Goal: Task Accomplishment & Management: Manage account settings

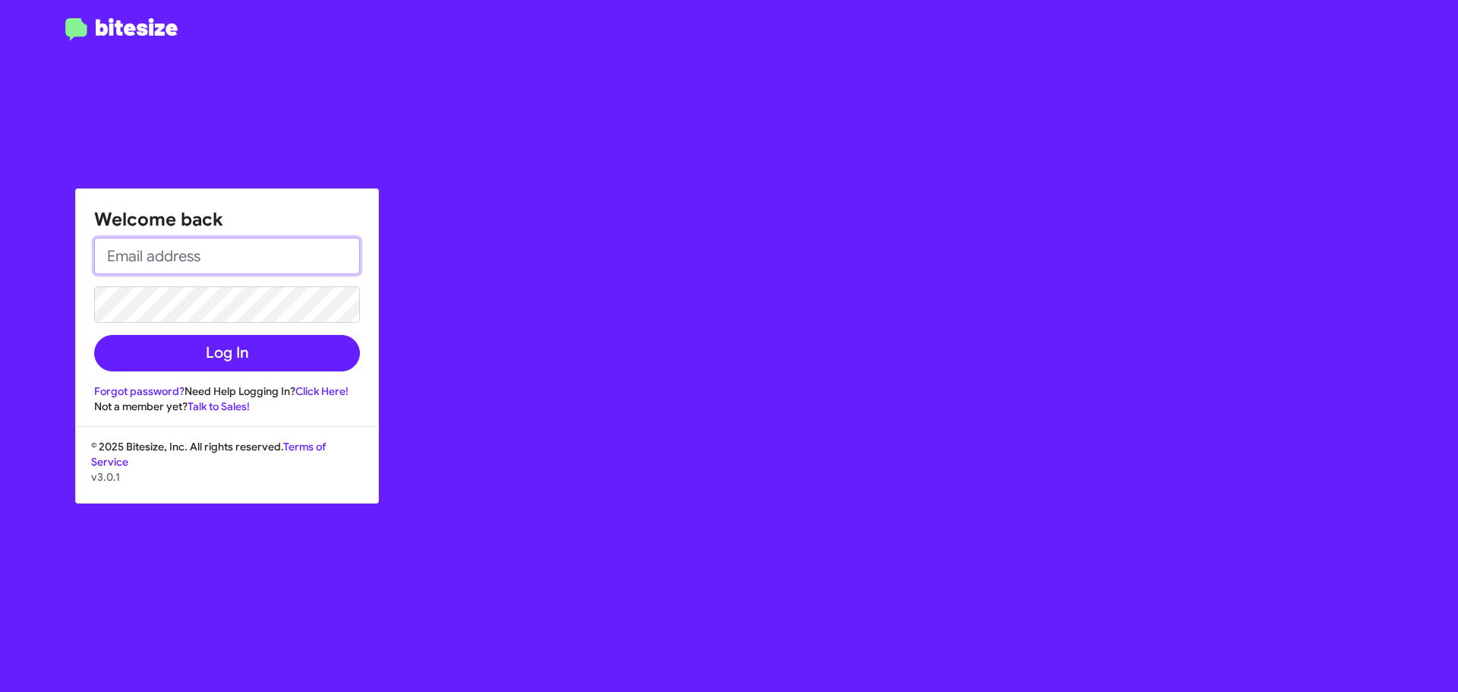
type input "[EMAIL_ADDRESS][DOMAIN_NAME]"
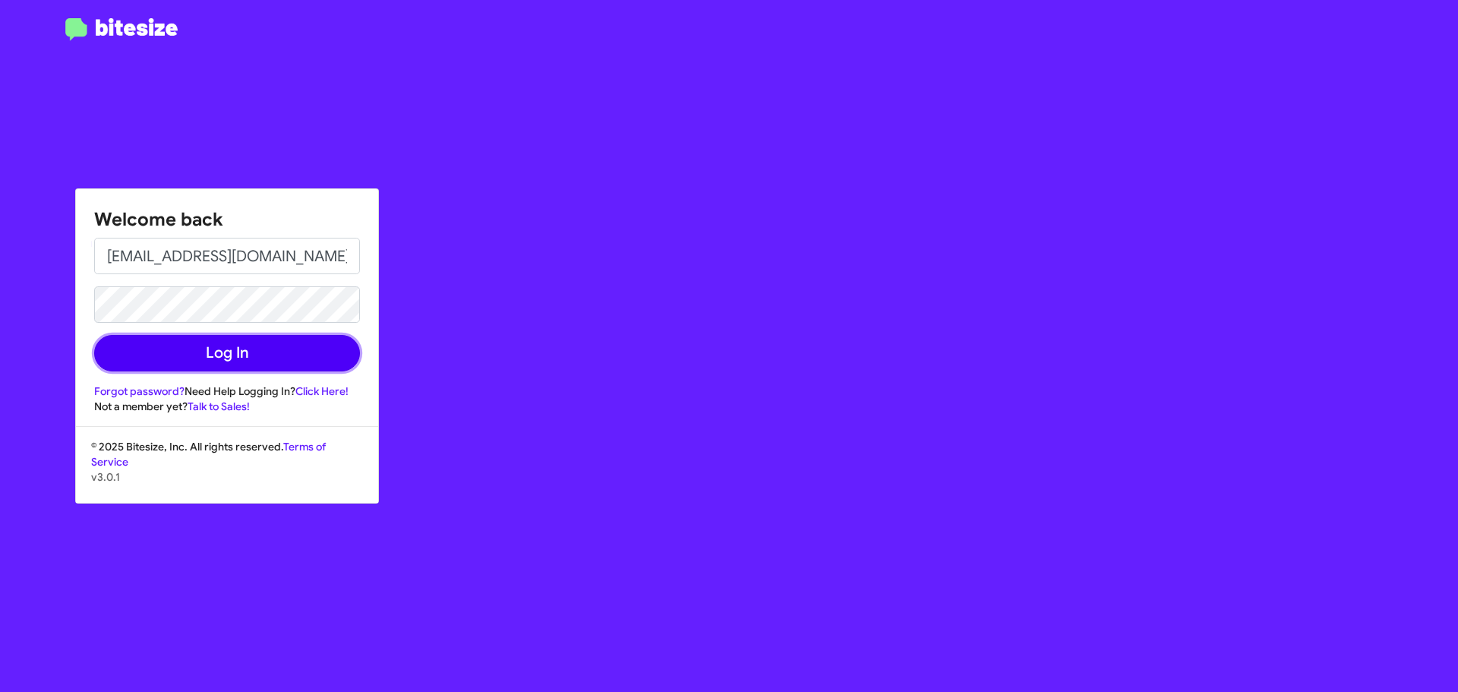
click at [267, 361] on button "Log In" at bounding box center [227, 353] width 266 height 36
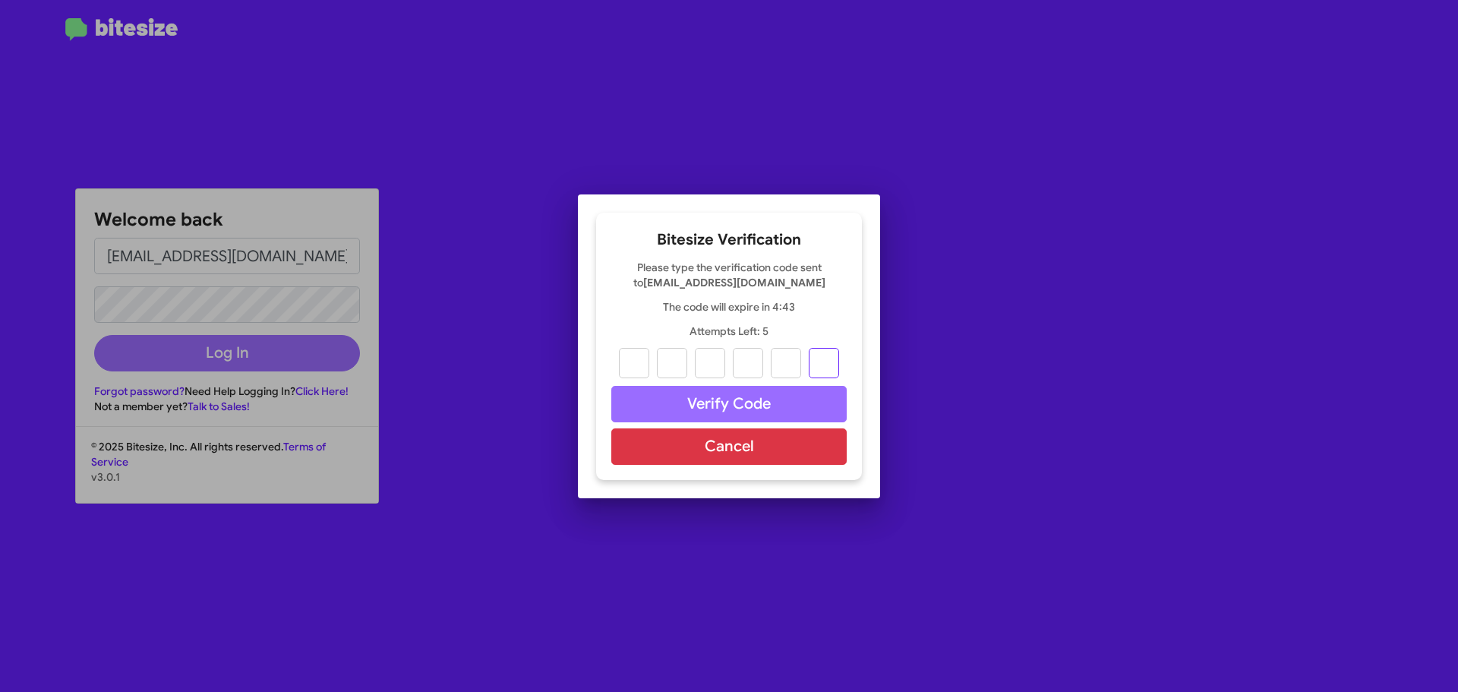
paste input "9"
type input "9"
type input "6"
type input "2"
type input "0"
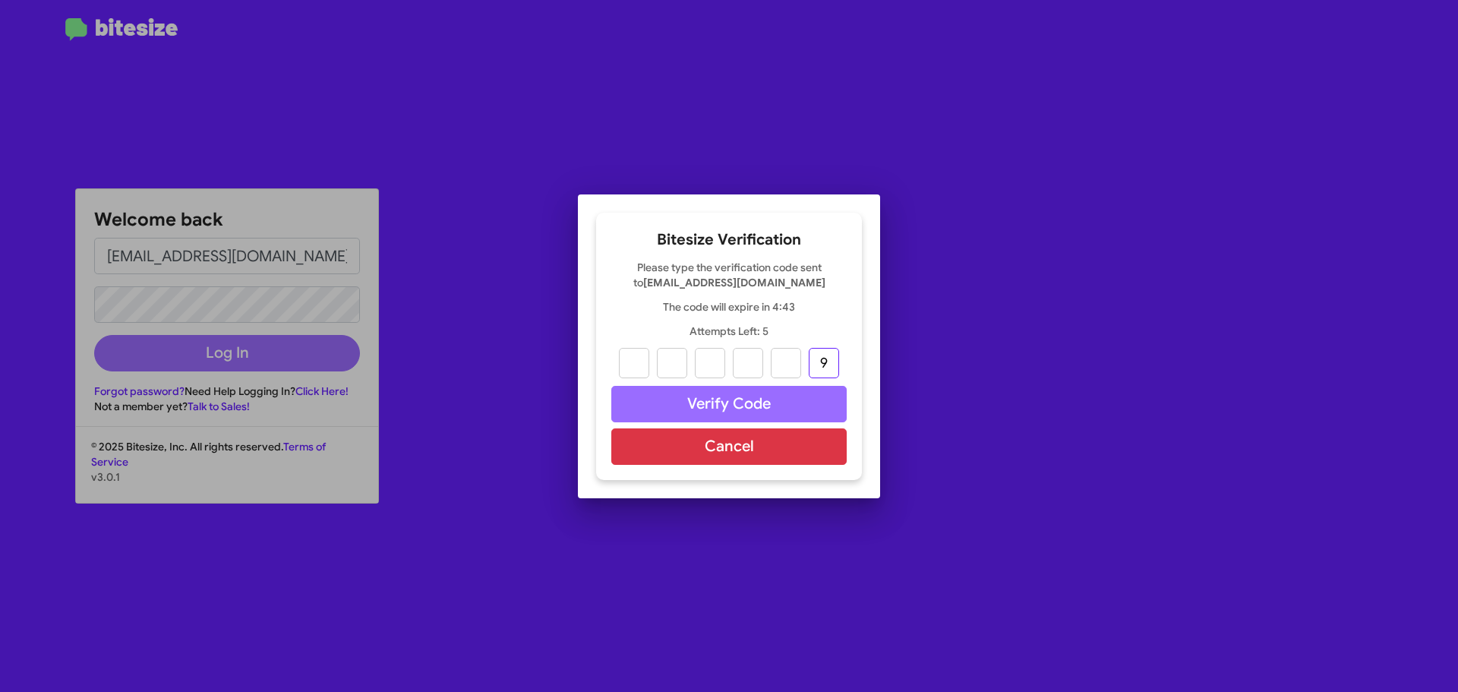
type input "7"
type input "2"
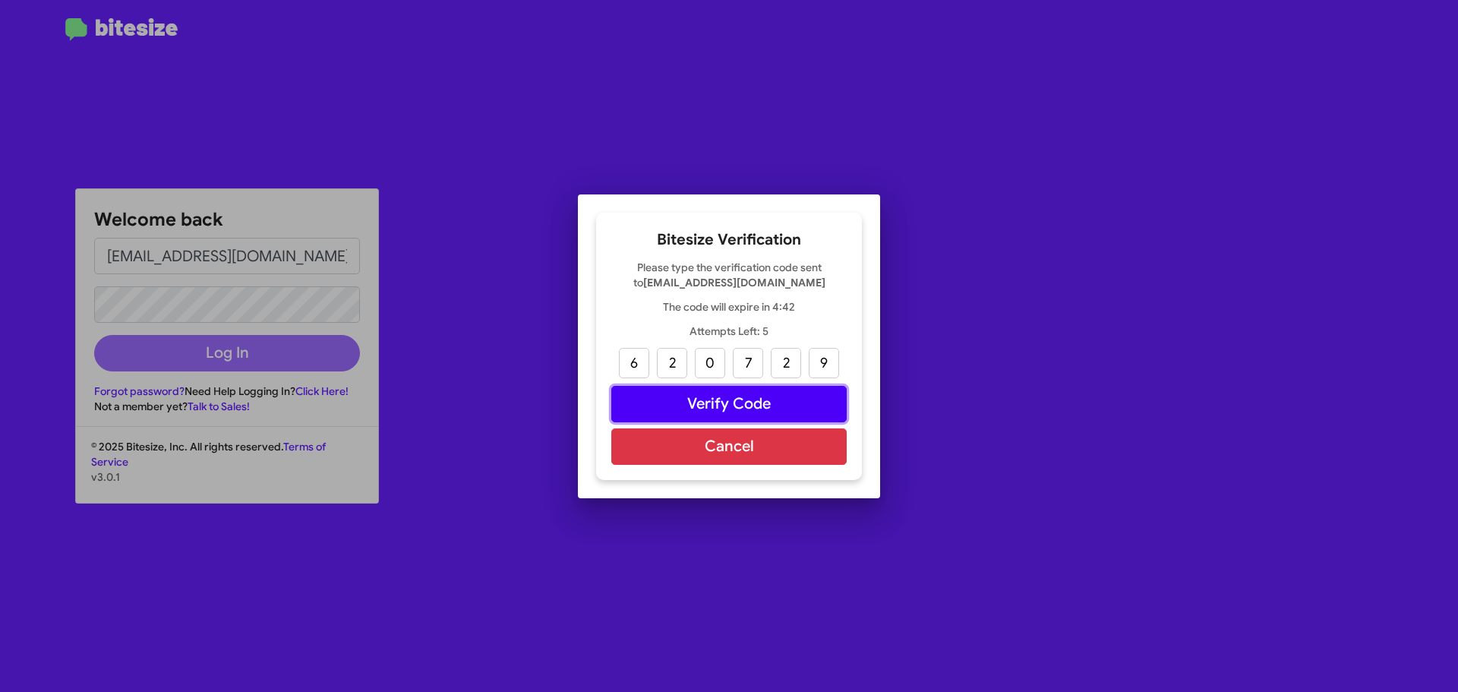
click at [706, 402] on button "Verify Code" at bounding box center [728, 404] width 235 height 36
